Goal: Transaction & Acquisition: Purchase product/service

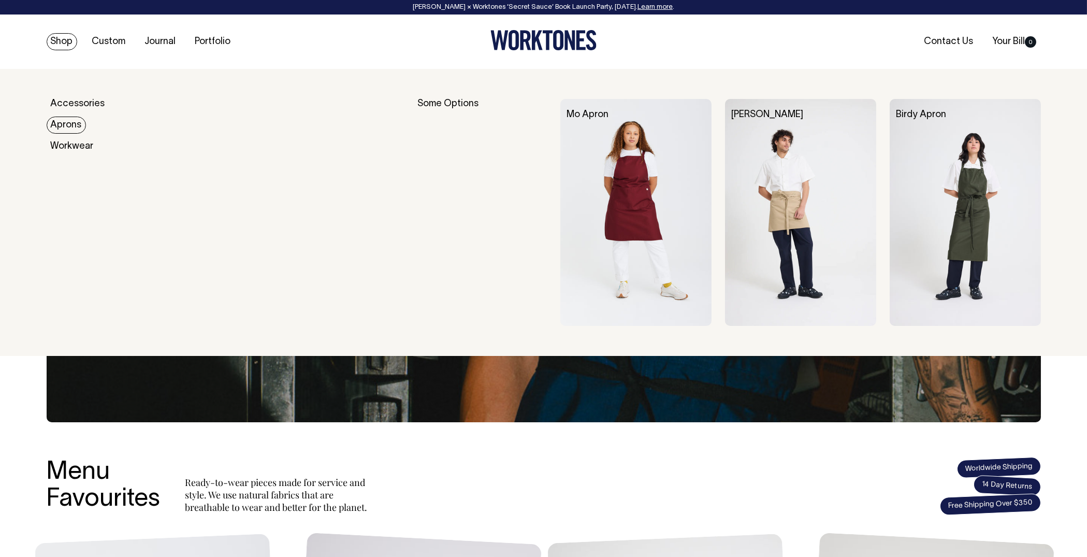
click at [66, 120] on link "Aprons" at bounding box center [66, 125] width 39 height 17
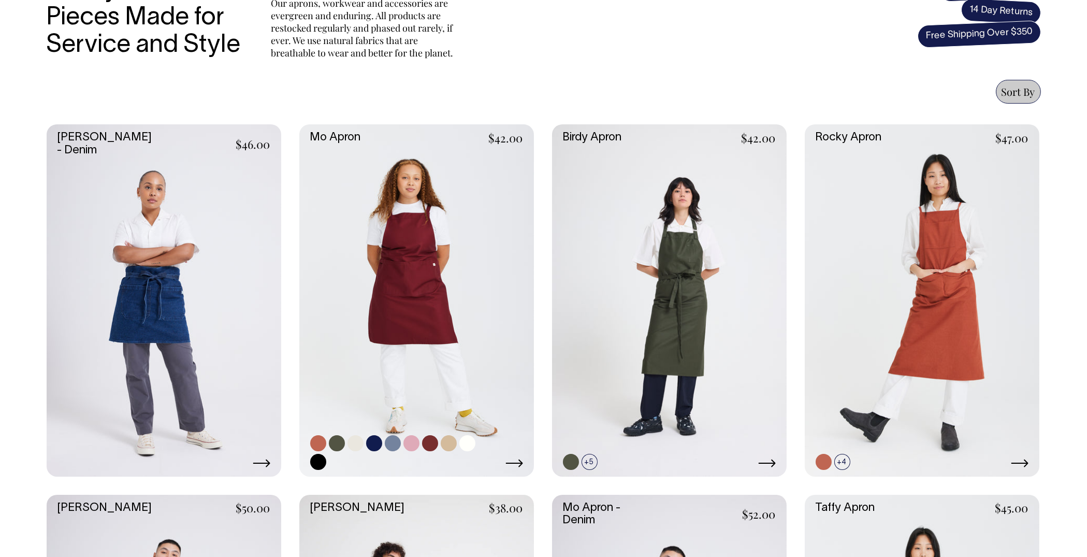
click at [467, 300] on link at bounding box center [416, 300] width 235 height 352
